Goal: Task Accomplishment & Management: Complete application form

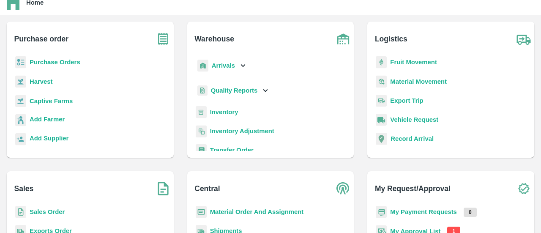
scroll to position [111, 0]
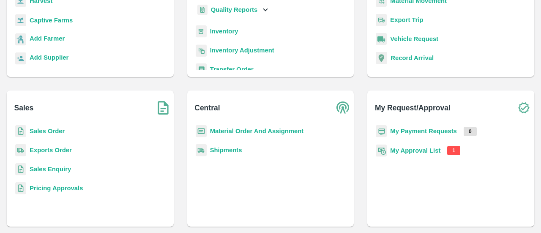
click at [421, 150] on b "My Approval List" at bounding box center [415, 150] width 50 height 7
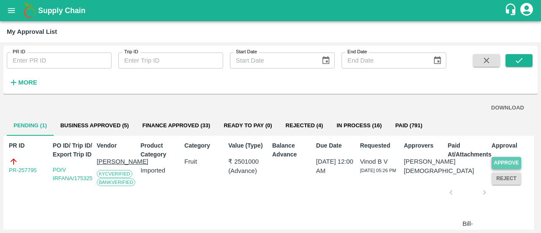
click at [507, 163] on button "Approve" at bounding box center [506, 163] width 30 height 12
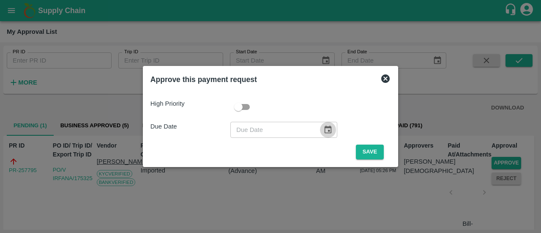
click at [324, 130] on icon "Choose date" at bounding box center [327, 129] width 7 height 8
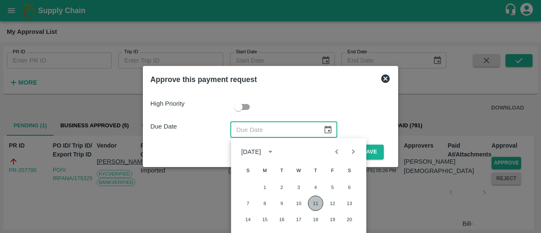
click at [317, 202] on button "11" at bounding box center [315, 203] width 15 height 15
type input "[DATE]"
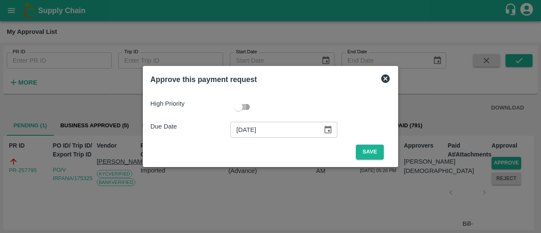
click at [250, 106] on input "checkbox" at bounding box center [238, 107] width 48 height 16
checkbox input "true"
click at [358, 152] on button "Save" at bounding box center [370, 151] width 28 height 15
